Goal: Transaction & Acquisition: Subscribe to service/newsletter

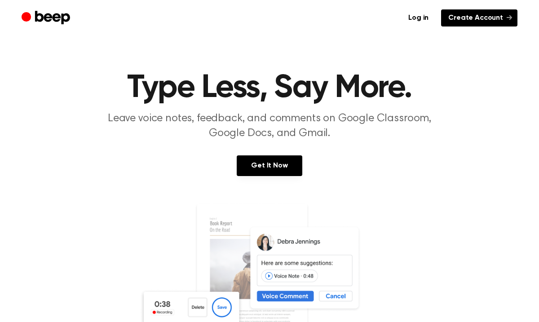
click at [475, 17] on link "Create Account" at bounding box center [479, 17] width 76 height 17
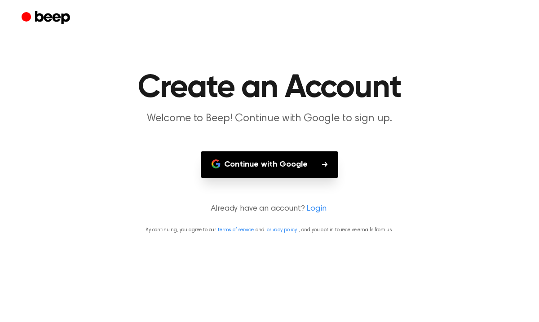
click at [259, 166] on button "Continue with Google" at bounding box center [269, 164] width 137 height 26
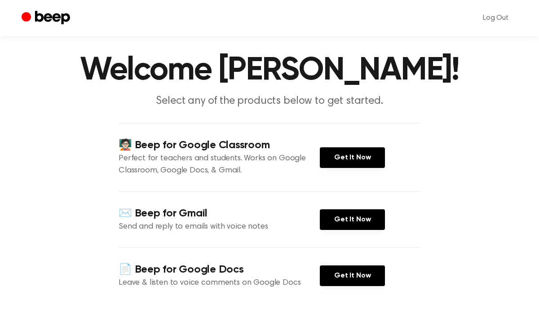
scroll to position [16, 0]
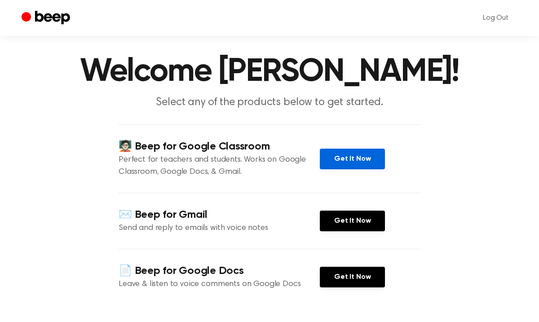
click at [347, 161] on link "Get It Now" at bounding box center [352, 159] width 65 height 21
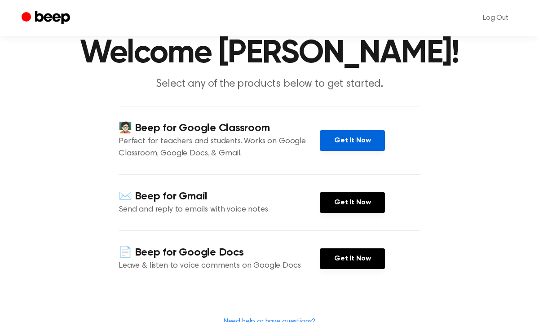
click at [365, 138] on link "Get It Now" at bounding box center [352, 140] width 65 height 21
click at [350, 140] on link "Get It Now" at bounding box center [352, 140] width 65 height 21
